Goal: Find contact information: Obtain details needed to contact an individual or organization

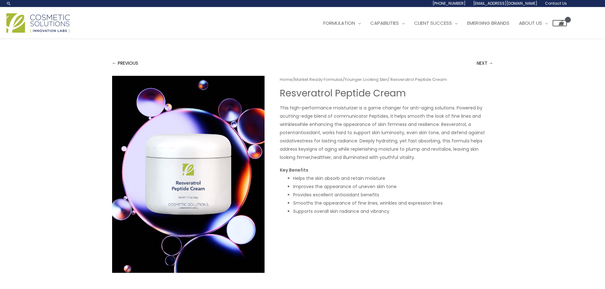
click at [281, 106] on span "This high-performance moisturizer is a game changer for anti-aging solutions. P…" at bounding box center [381, 112] width 203 height 15
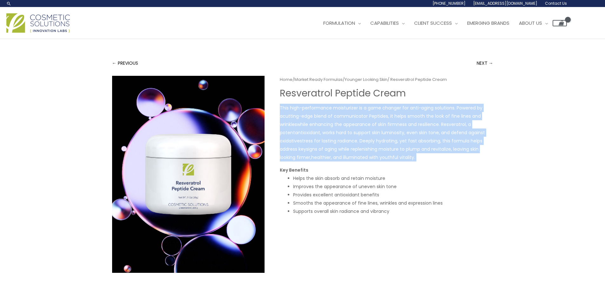
drag, startPoint x: 281, startPoint y: 106, endPoint x: 418, endPoint y: 161, distance: 147.1
click at [418, 161] on p "This high-performance moisturizer is a game changer for anti-aging solutions. P…" at bounding box center [386, 133] width 213 height 58
copy div "This high-performance moisturizer is a game changer for anti-aging solutions. P…"
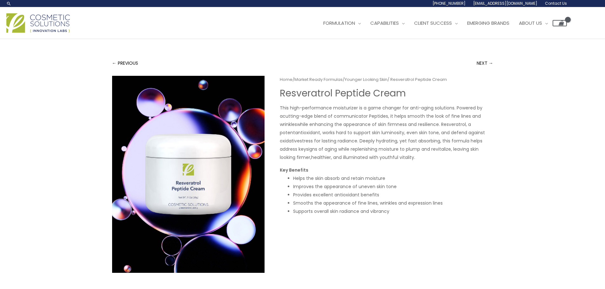
click at [486, 176] on li "Helps the skin absorb and retain moisture" at bounding box center [393, 178] width 200 height 8
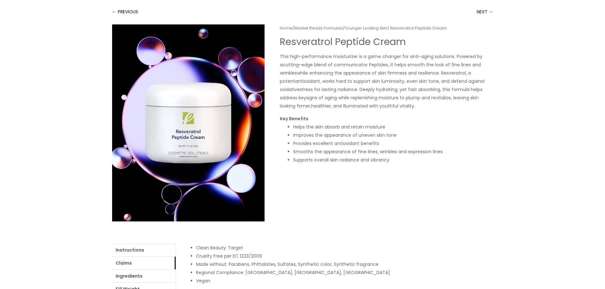
scroll to position [159, 0]
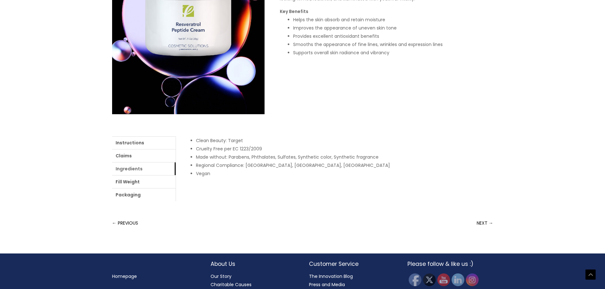
click at [128, 170] on link "Ingredients" at bounding box center [144, 169] width 64 height 13
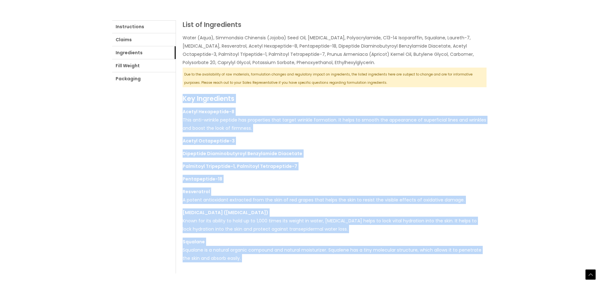
scroll to position [378, 0]
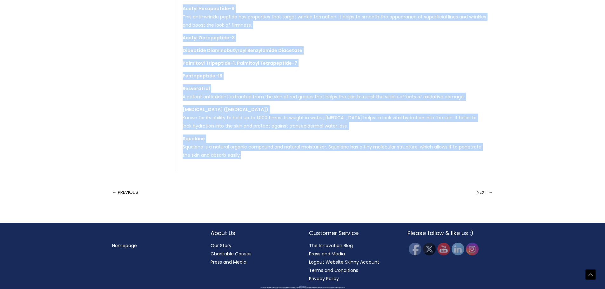
drag, startPoint x: 183, startPoint y: 149, endPoint x: 375, endPoint y: 165, distance: 193.1
click at [375, 165] on div "List of Ingredients Water (Aqua), Simmondsia Chinensis (Jojoba) Seed Oil, Glyce…" at bounding box center [335, 43] width 318 height 253
copy div "Key Ingredients Acetyl Hexapeptide-8 This anti-wrinkle peptide has properties t…"
click at [367, 161] on div "List of Ingredients Water (Aqua), Simmondsia Chinensis (Jojoba) Seed Oil, Glyce…" at bounding box center [335, 43] width 318 height 253
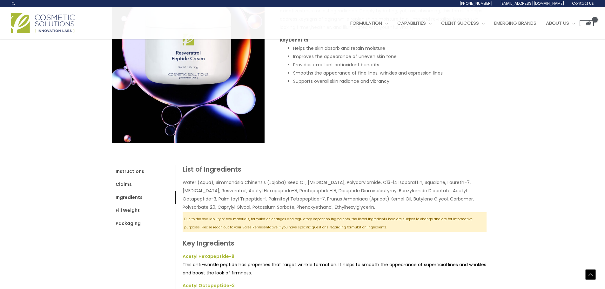
scroll to position [0, 0]
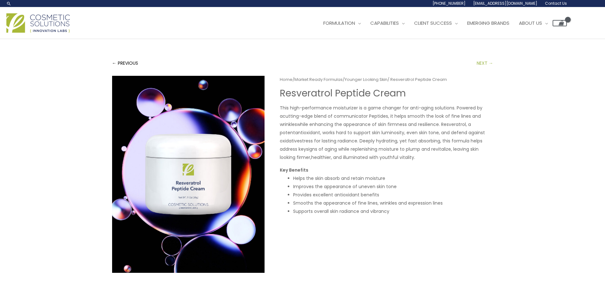
click at [486, 64] on link "NEXT →" at bounding box center [485, 63] width 17 height 13
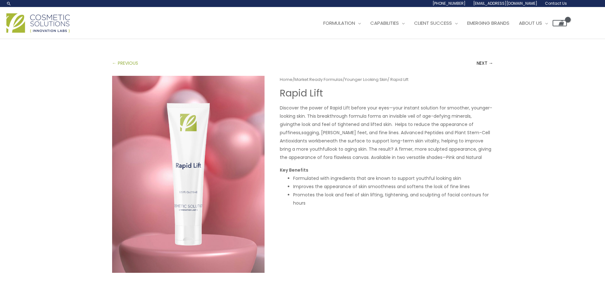
click at [123, 64] on link "← PREVIOUS" at bounding box center [125, 63] width 26 height 13
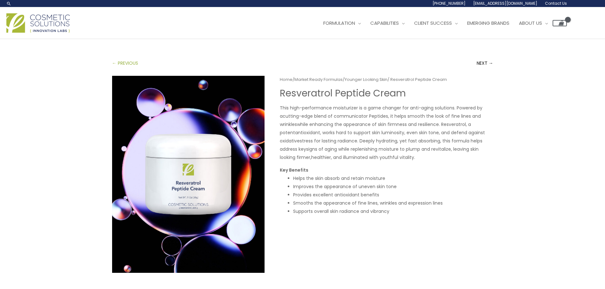
click at [132, 65] on link "← PREVIOUS" at bounding box center [125, 63] width 26 height 13
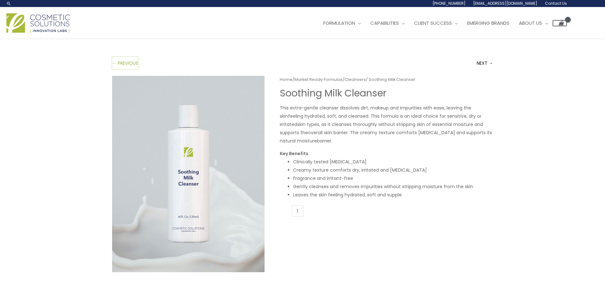
click at [132, 65] on link "← PREVIOUS" at bounding box center [125, 63] width 26 height 13
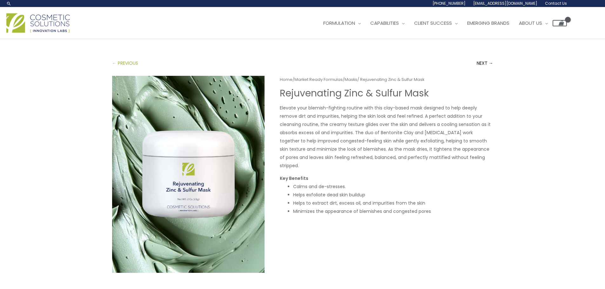
click at [134, 65] on link "← PREVIOUS" at bounding box center [125, 63] width 26 height 13
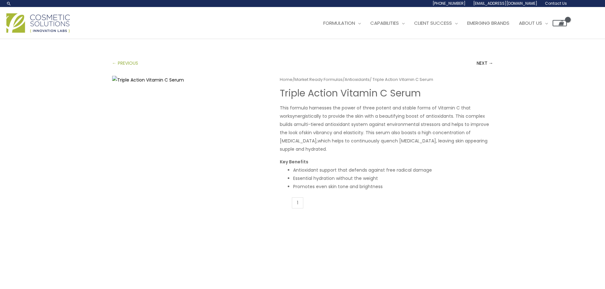
click at [128, 65] on link "← PREVIOUS" at bounding box center [125, 63] width 26 height 13
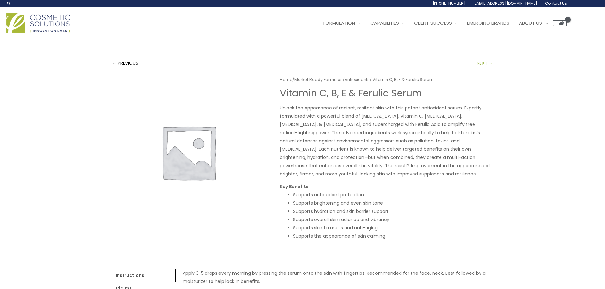
click at [492, 65] on link "NEXT →" at bounding box center [485, 63] width 17 height 13
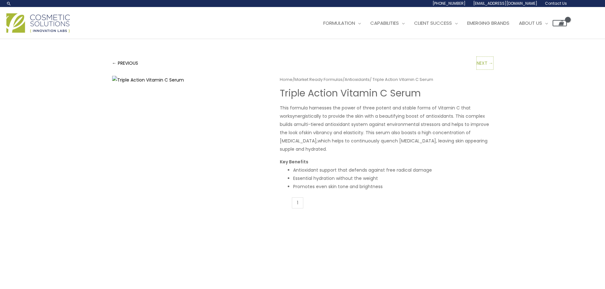
click at [492, 65] on link "NEXT →" at bounding box center [485, 63] width 17 height 13
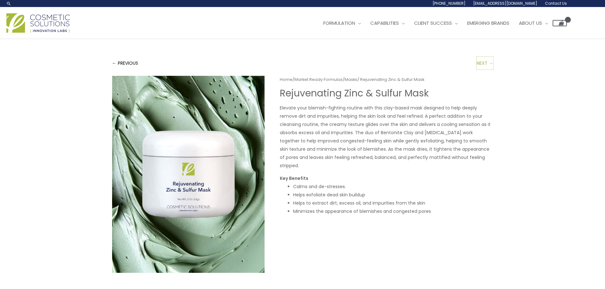
click at [492, 65] on link "NEXT →" at bounding box center [485, 63] width 17 height 13
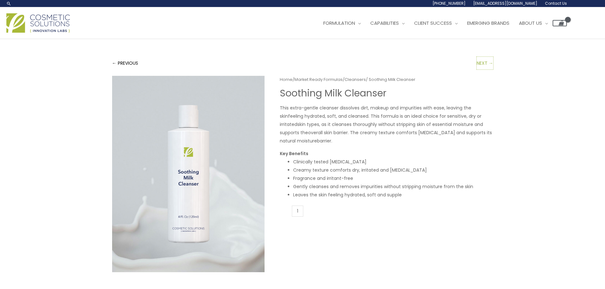
click at [492, 65] on link "NEXT →" at bounding box center [485, 63] width 17 height 13
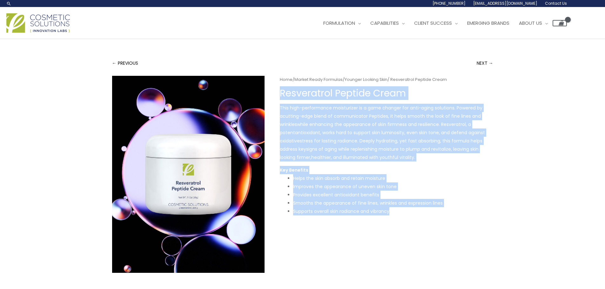
drag, startPoint x: 281, startPoint y: 95, endPoint x: 475, endPoint y: 208, distance: 225.3
click at [475, 208] on div "Home / Market Ready Formulas / Younger Looking Skin / Resveratrol Peptide Cream…" at bounding box center [386, 151] width 213 height 151
copy div "Resveratrol Peptide Cream This high-performance moisturizer is a game changer f…"
click at [488, 105] on p "This high-performance moisturizer is a game changer for anti-aging solutions. P…" at bounding box center [386, 133] width 213 height 58
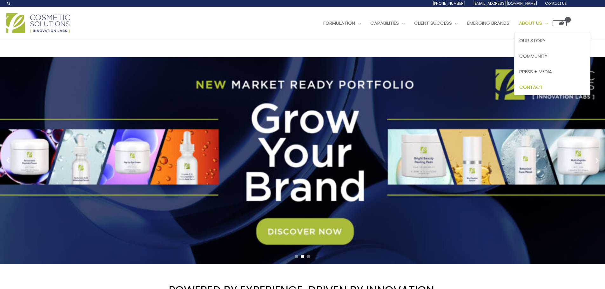
click at [543, 88] on span "Contact" at bounding box center [531, 87] width 24 height 7
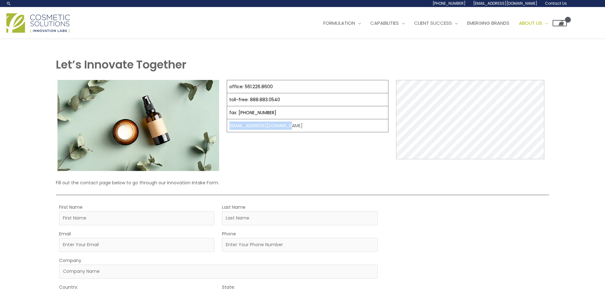
drag, startPoint x: 229, startPoint y: 126, endPoint x: 286, endPoint y: 127, distance: 57.5
click at [286, 127] on td "[EMAIL_ADDRESS][DOMAIN_NAME]" at bounding box center [307, 125] width 161 height 13
copy td "[EMAIL_ADDRESS][DOMAIN_NAME]"
